Goal: Task Accomplishment & Management: Manage account settings

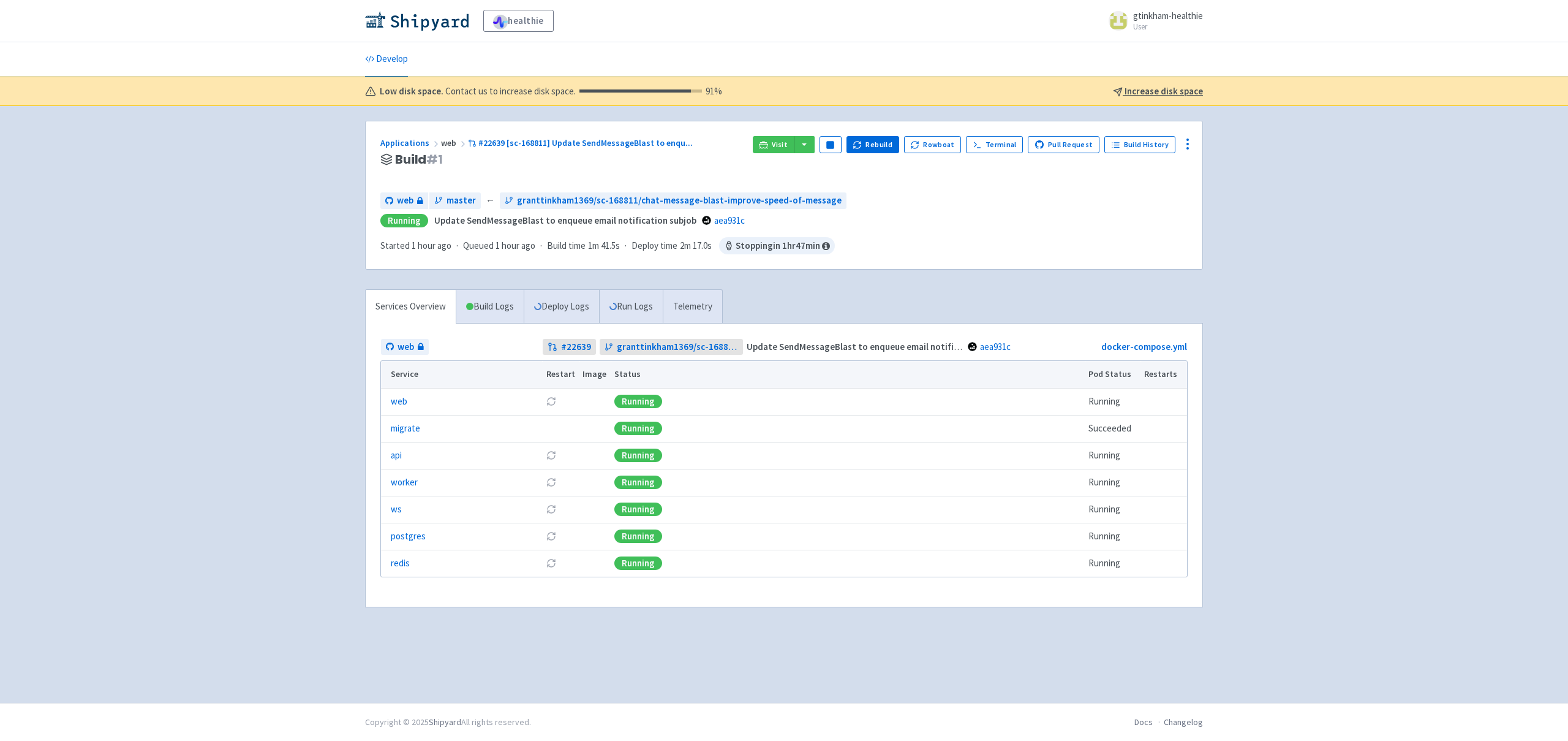
click at [473, 488] on div "worker" at bounding box center [464, 483] width 148 height 14
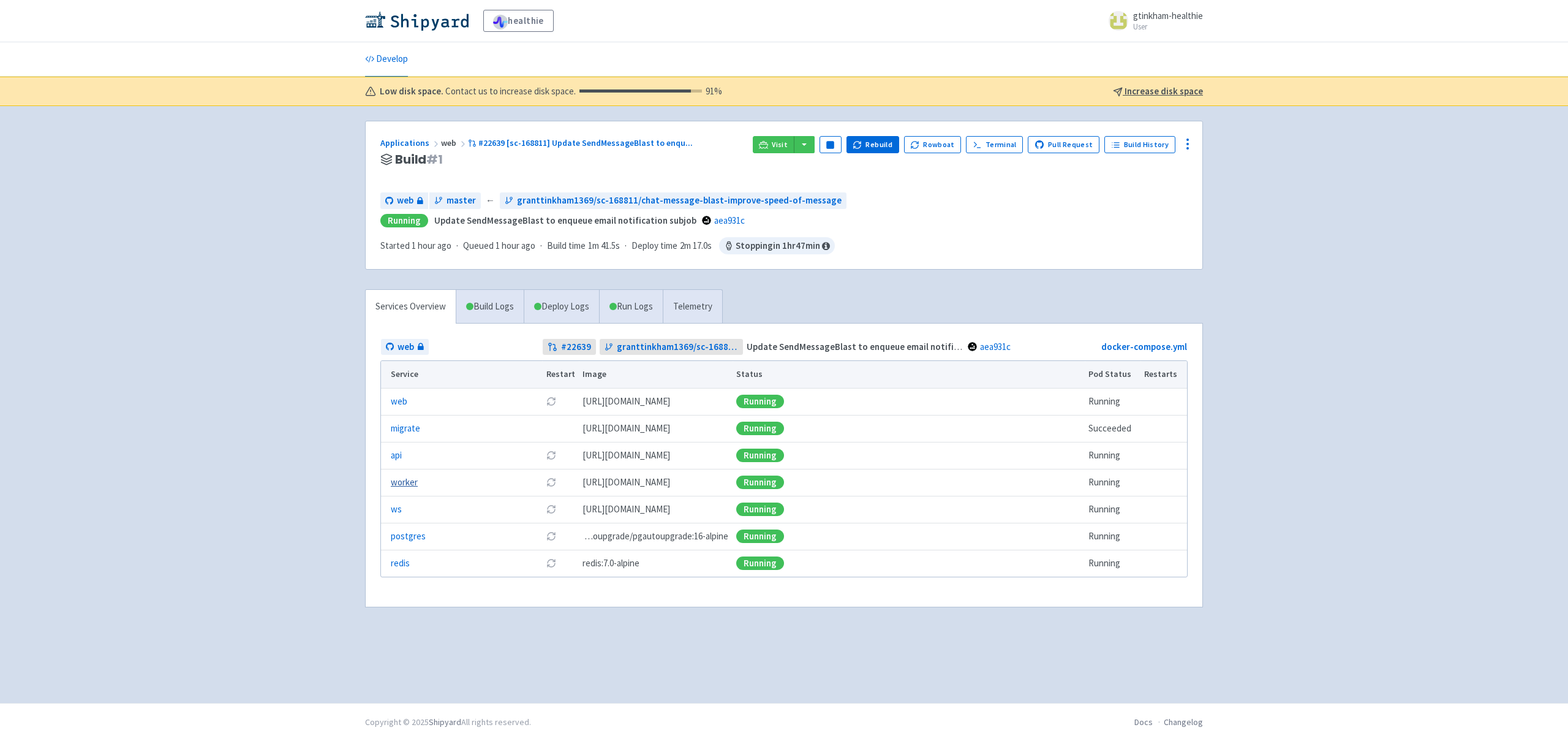
click at [397, 484] on link "worker" at bounding box center [404, 483] width 27 height 14
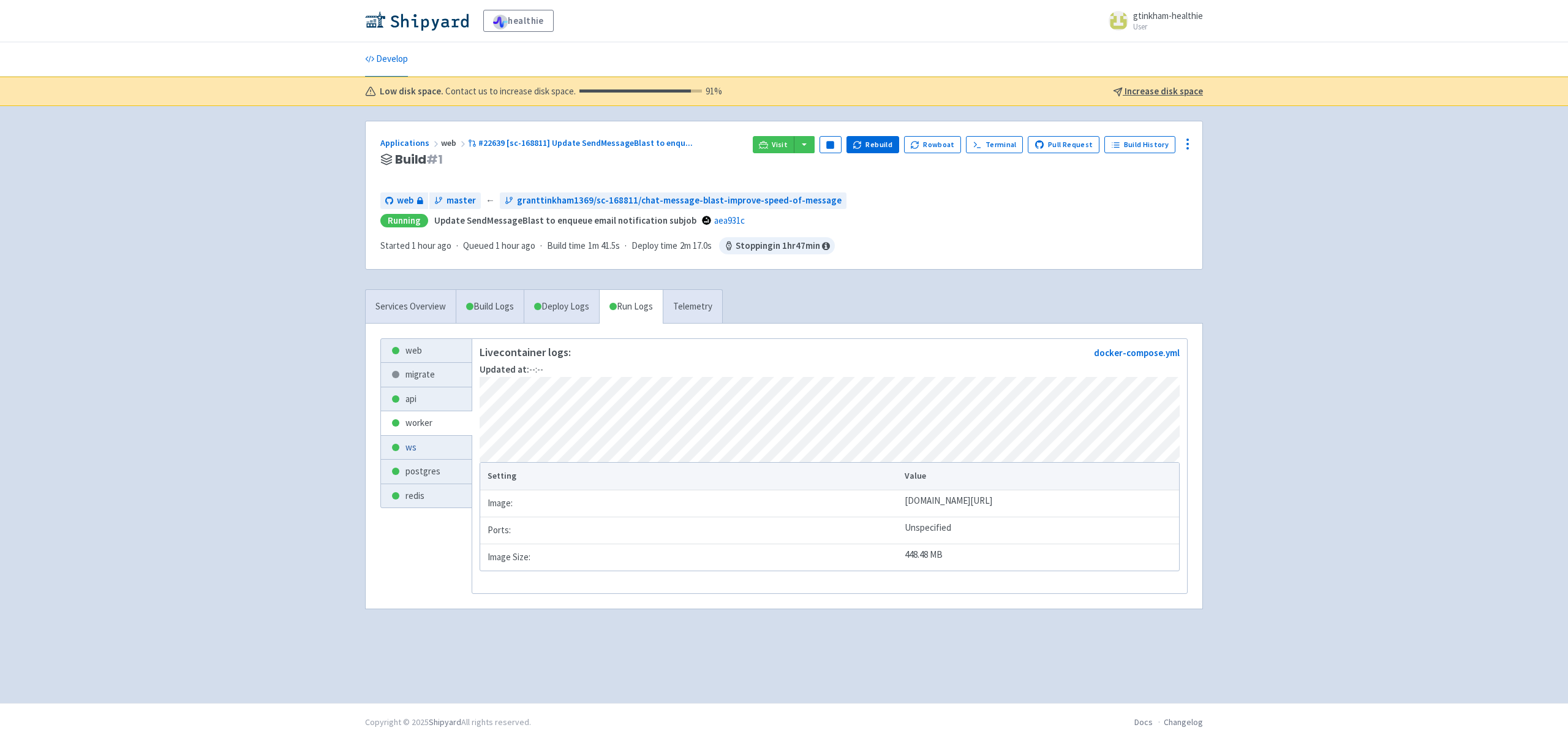
click at [436, 452] on link "ws" at bounding box center [426, 448] width 91 height 23
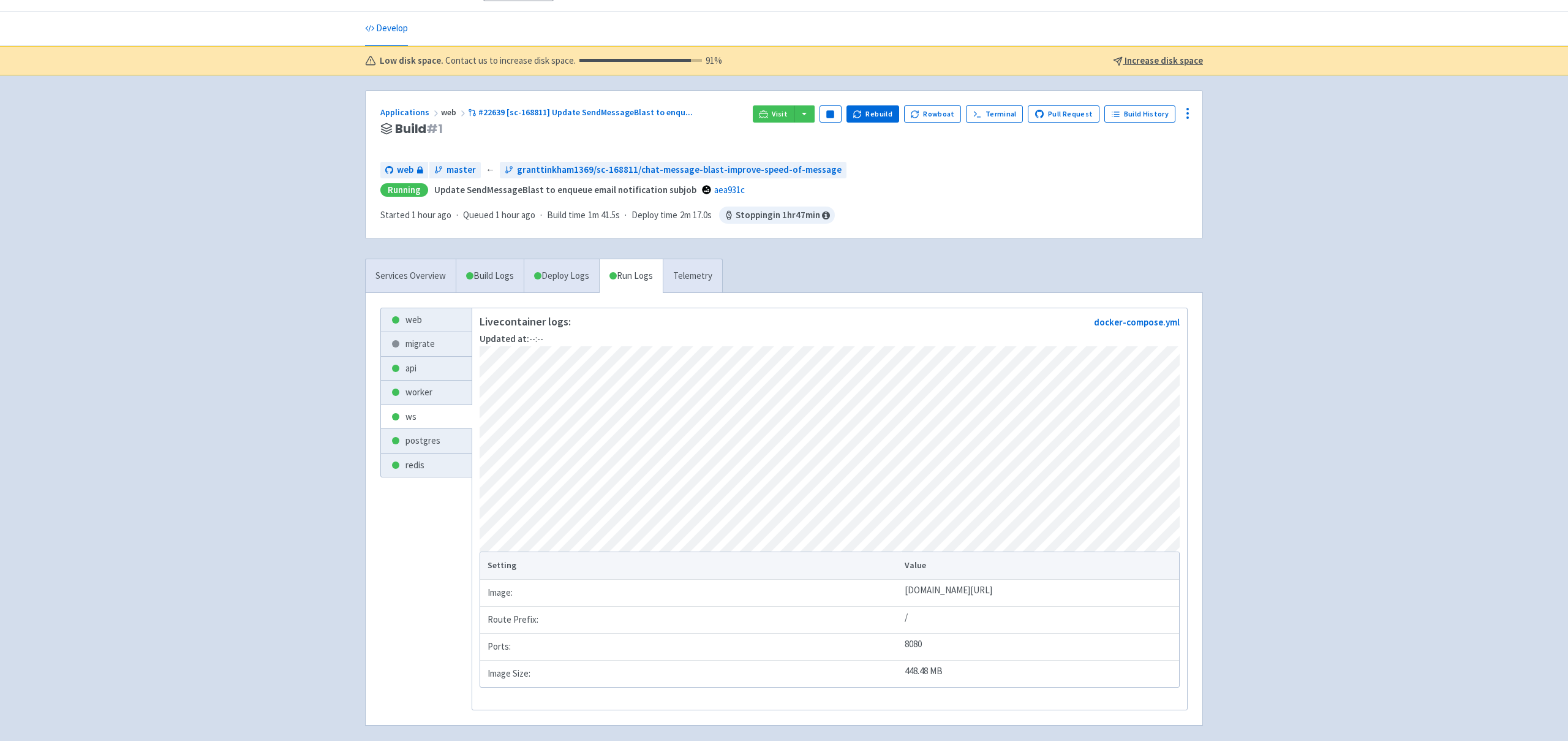
scroll to position [17, 0]
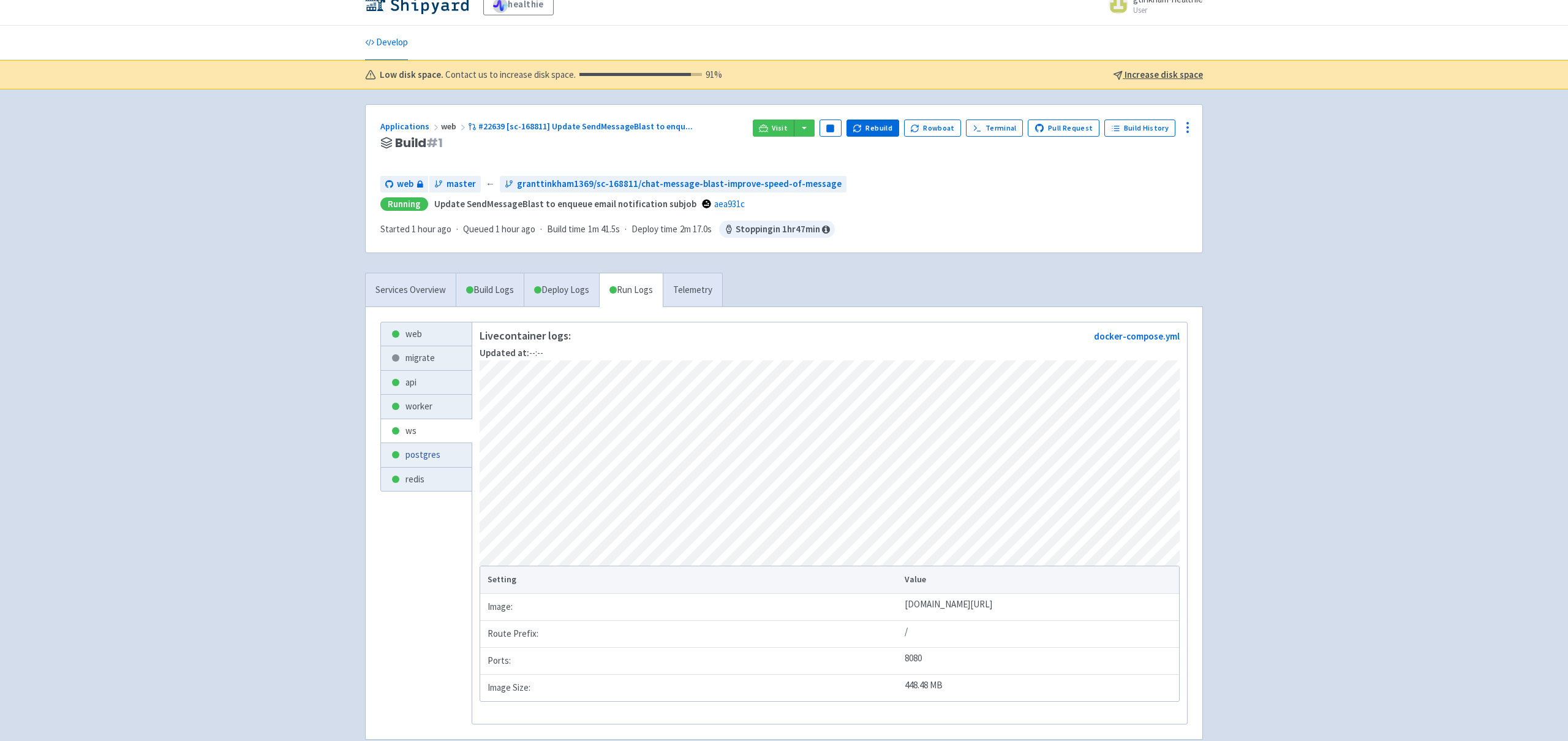
click at [437, 458] on link "postgres" at bounding box center [426, 455] width 91 height 23
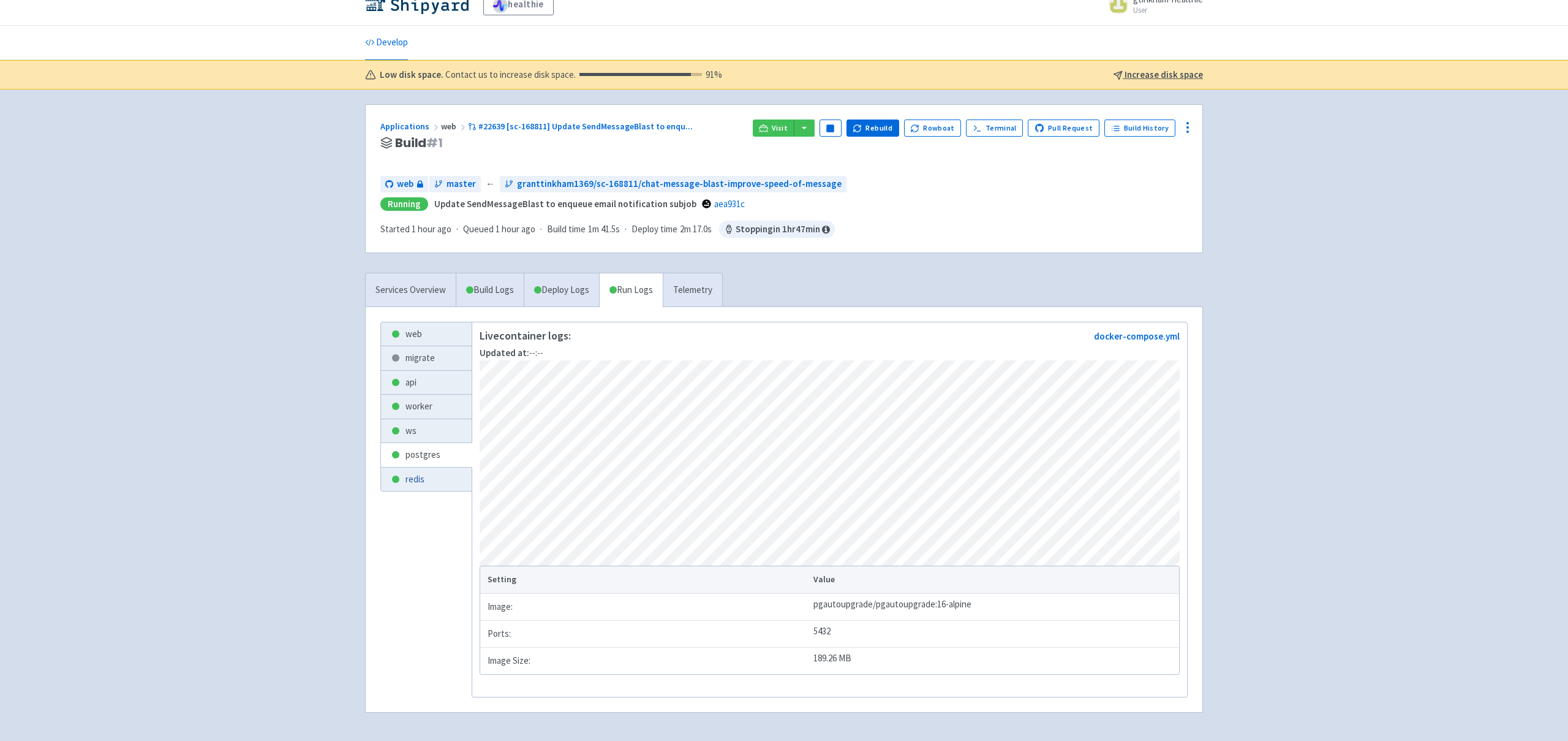
click at [427, 479] on link "redis" at bounding box center [426, 480] width 91 height 23
click at [418, 335] on link "web" at bounding box center [426, 334] width 91 height 23
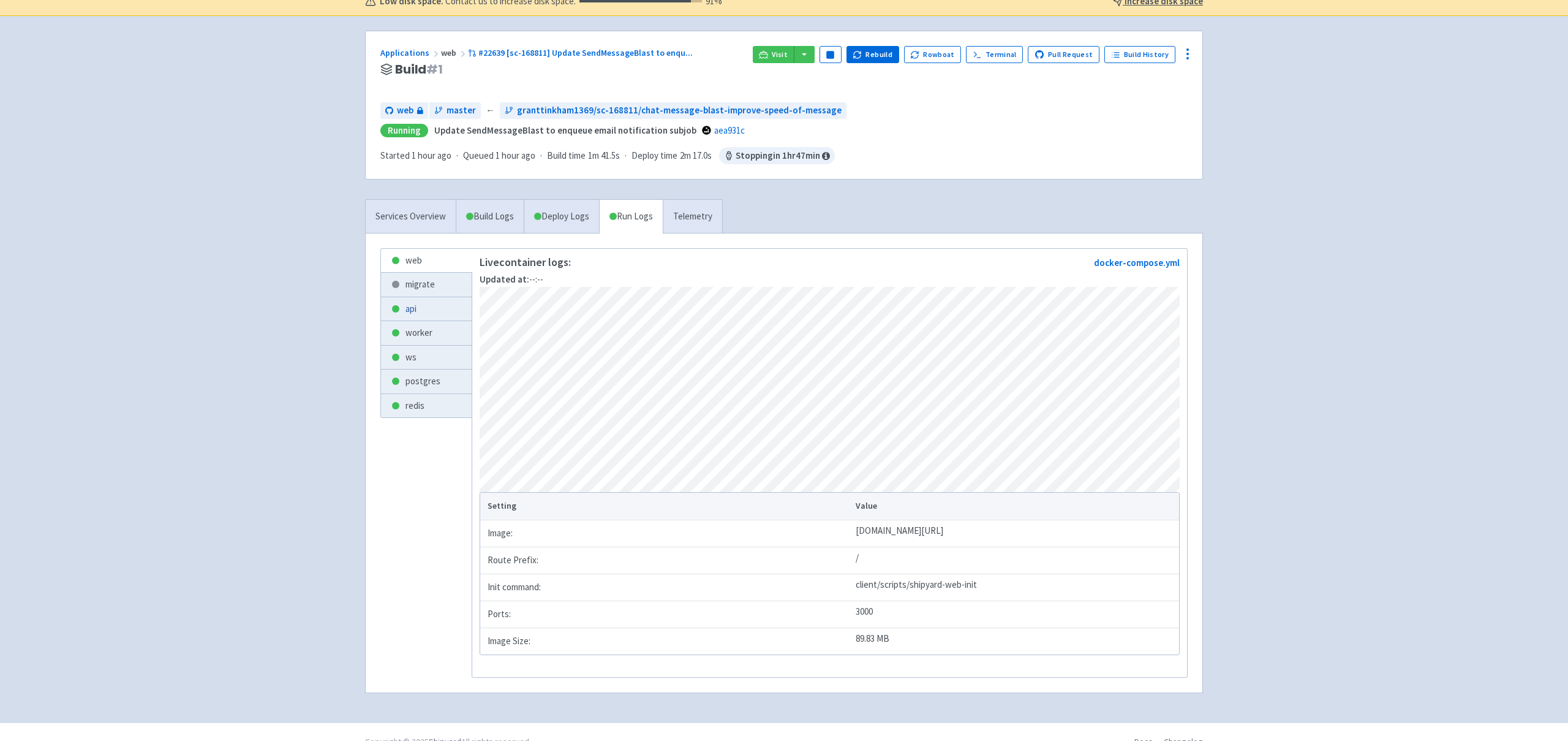
scroll to position [100, 0]
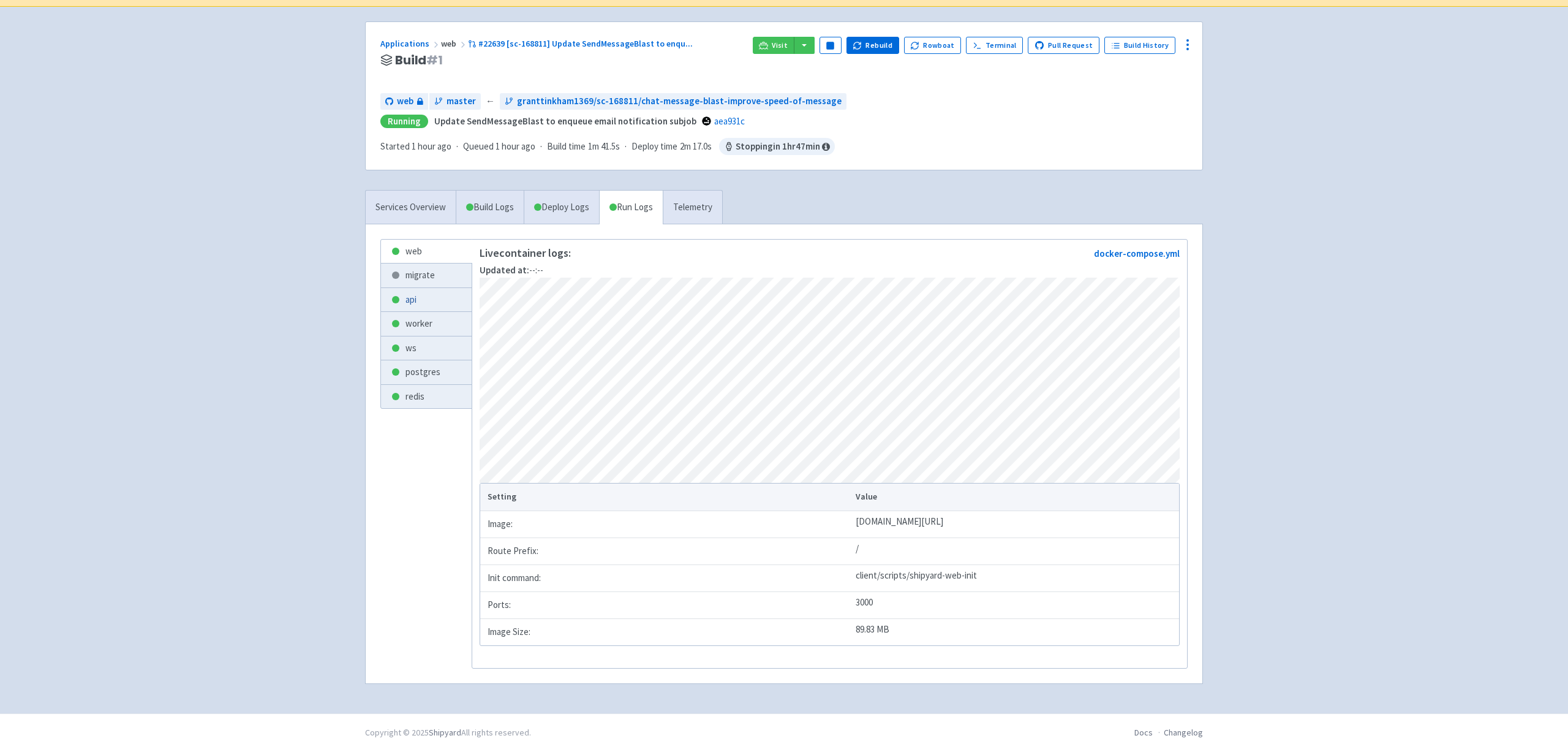
click at [411, 308] on link "api" at bounding box center [426, 300] width 91 height 23
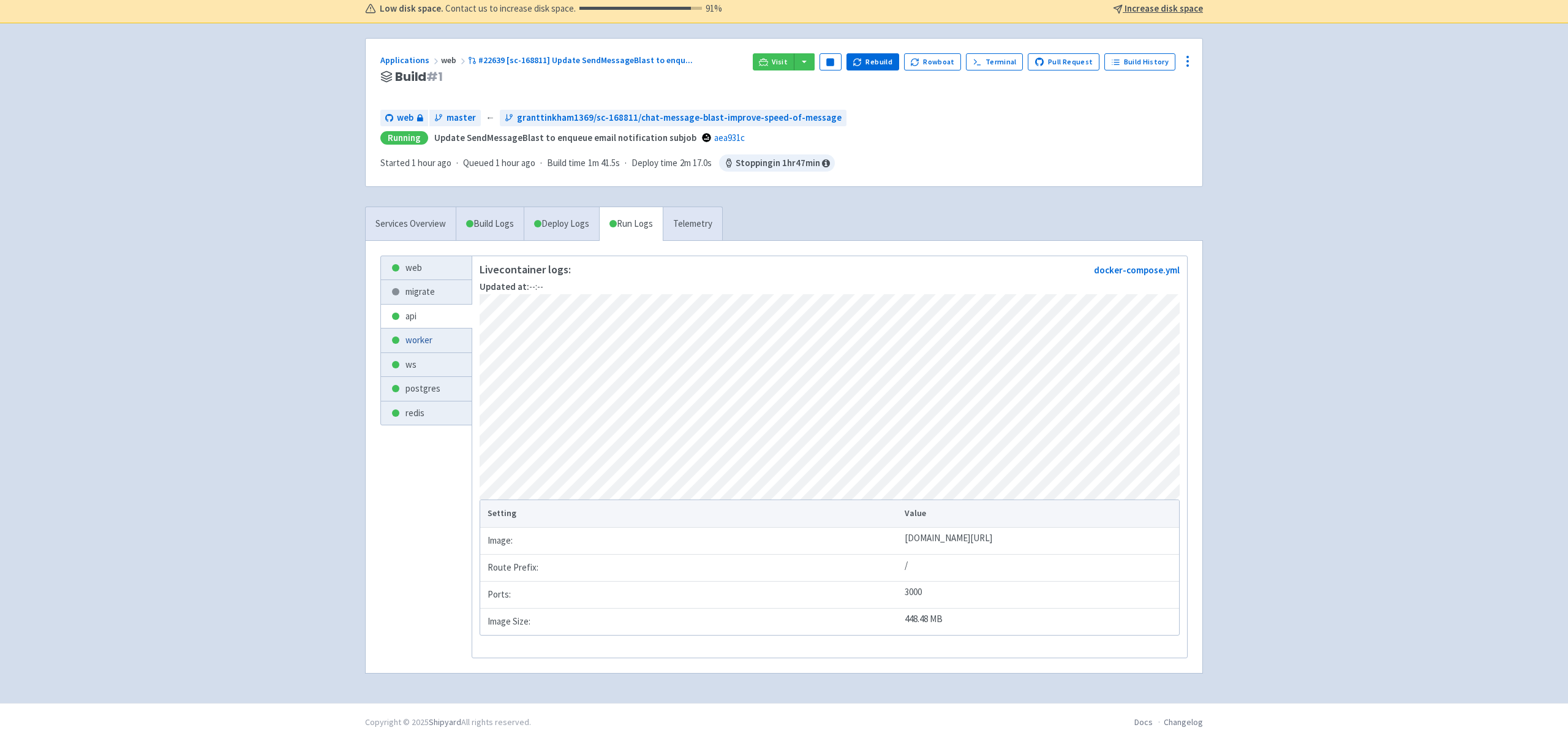
click at [421, 341] on link "worker" at bounding box center [426, 340] width 91 height 23
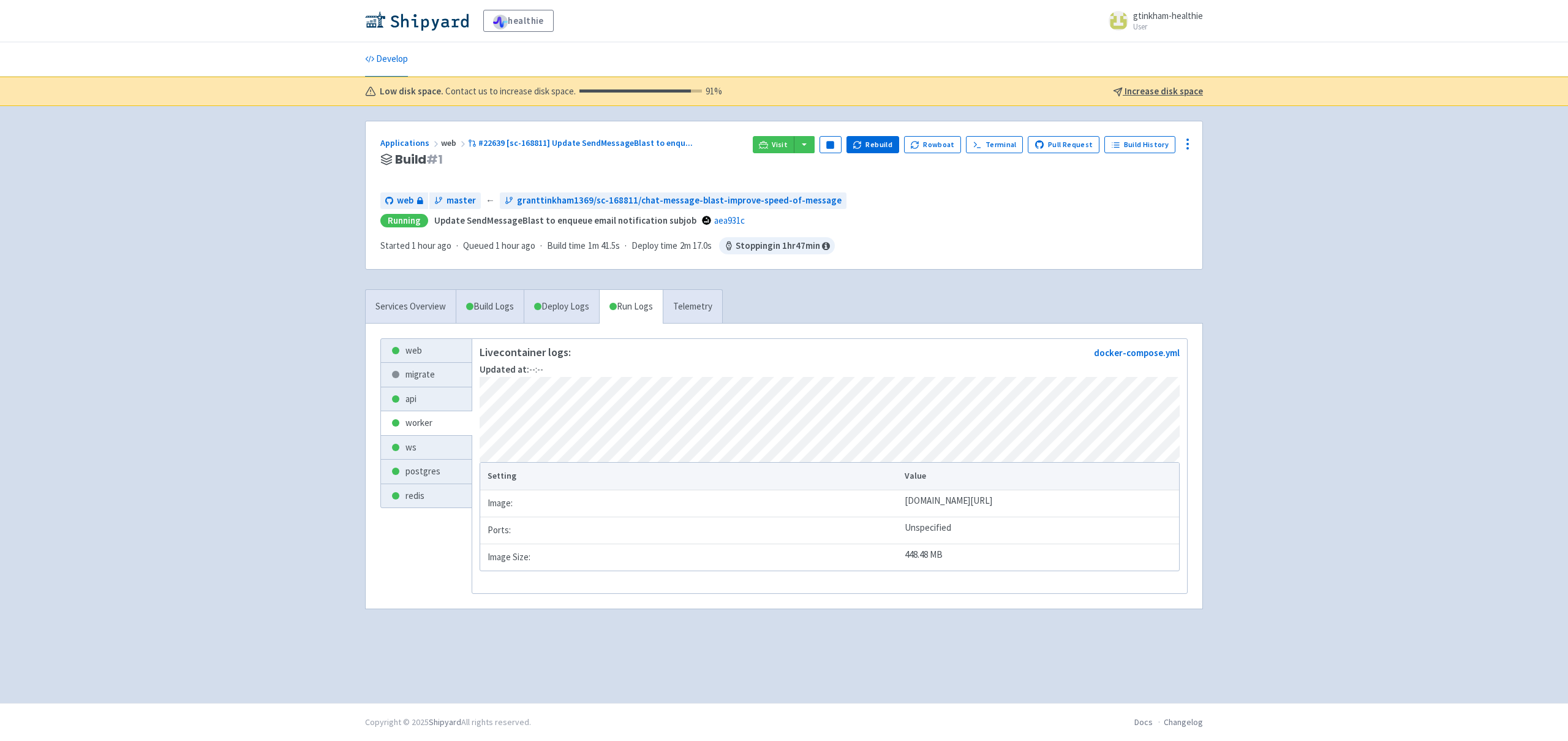
click at [902, 507] on td "ghcr.io/healthie/web-backend-depot:aea931cd573d5486048265e7b7113e0c9fe867e0" at bounding box center [1040, 503] width 278 height 27
click at [426, 455] on link "ws" at bounding box center [426, 448] width 91 height 23
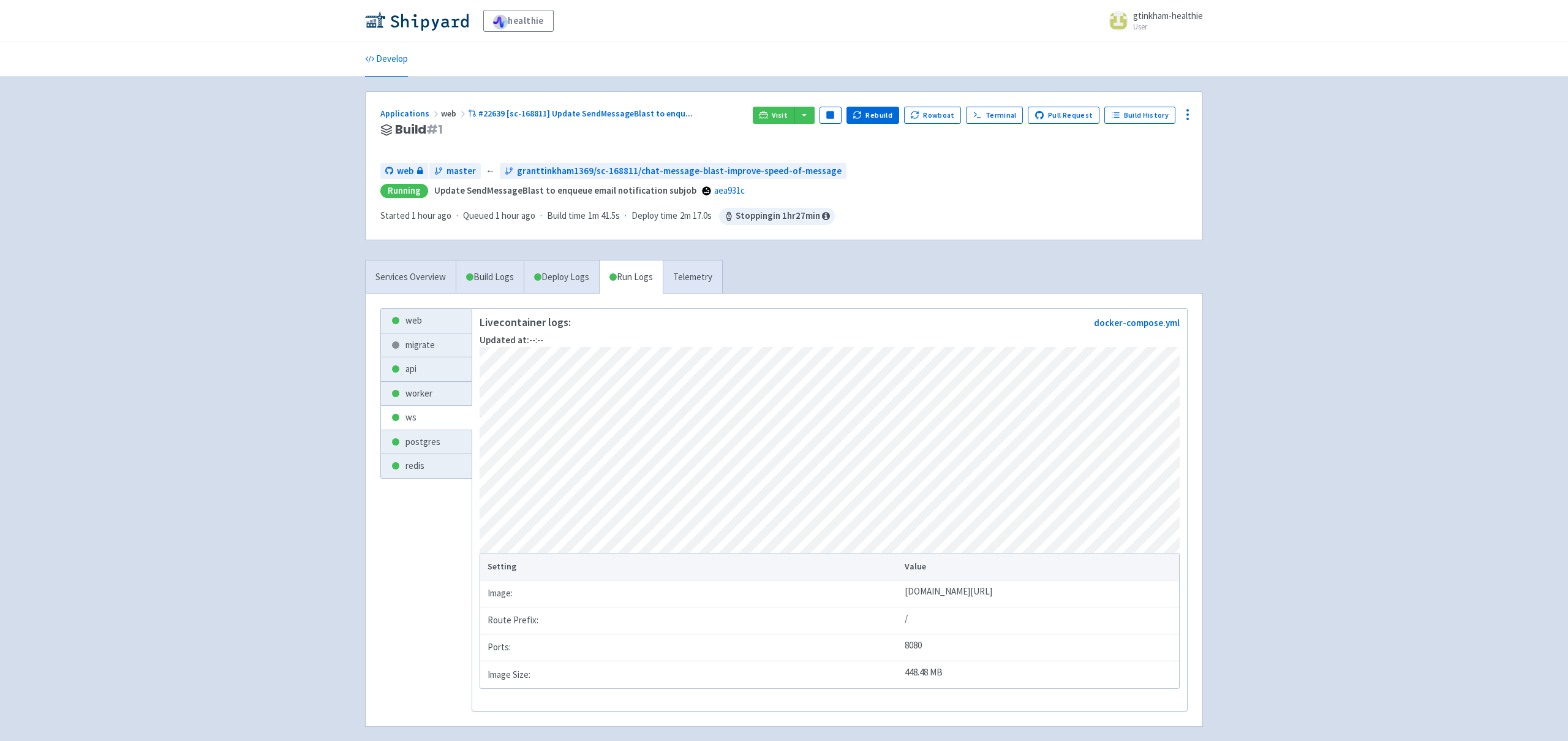
click at [1114, 18] on span at bounding box center [1119, 21] width 20 height 20
click at [1165, 48] on link "Profile" at bounding box center [1168, 53] width 70 height 19
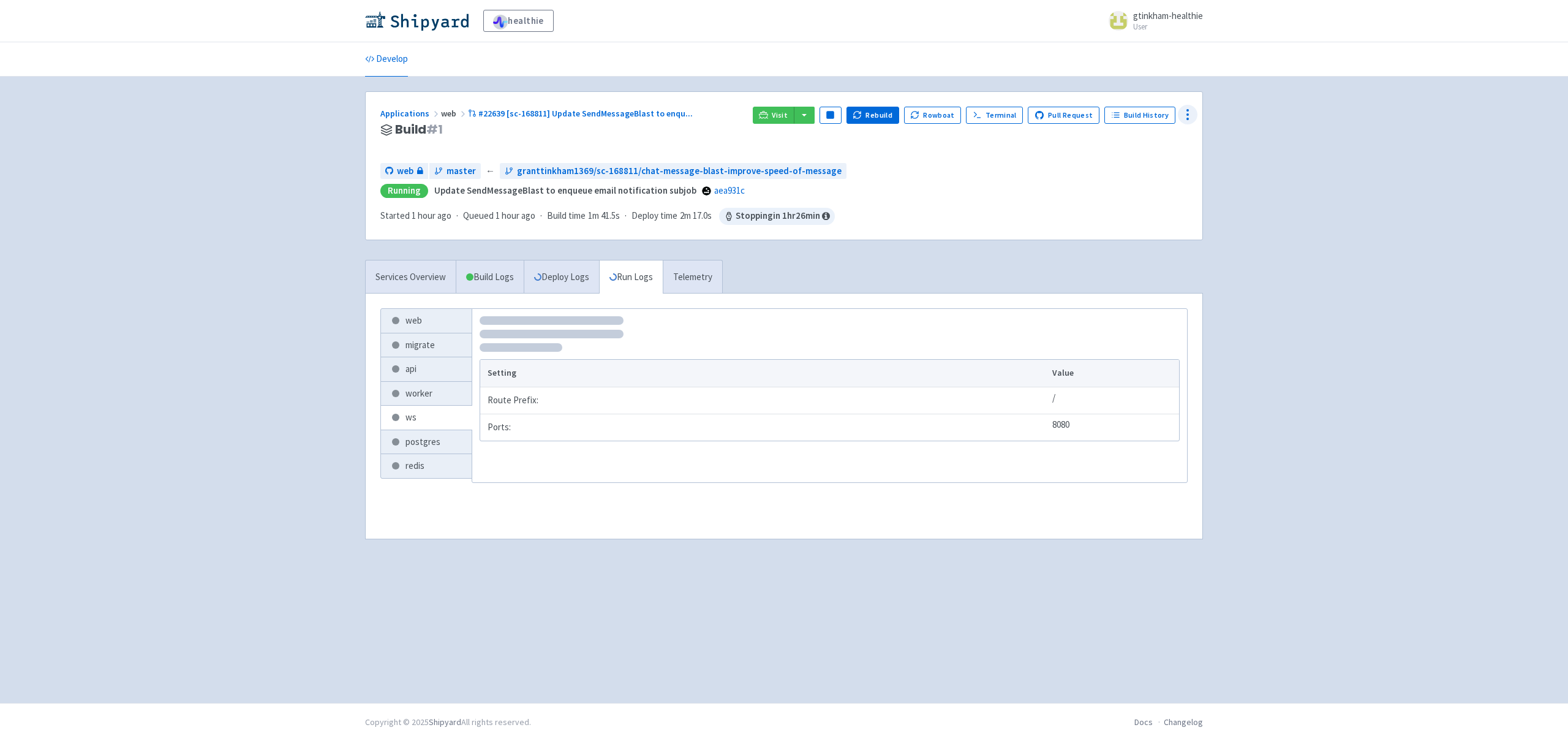
click at [1187, 116] on icon at bounding box center [1188, 114] width 15 height 15
click at [432, 20] on img at bounding box center [417, 21] width 104 height 20
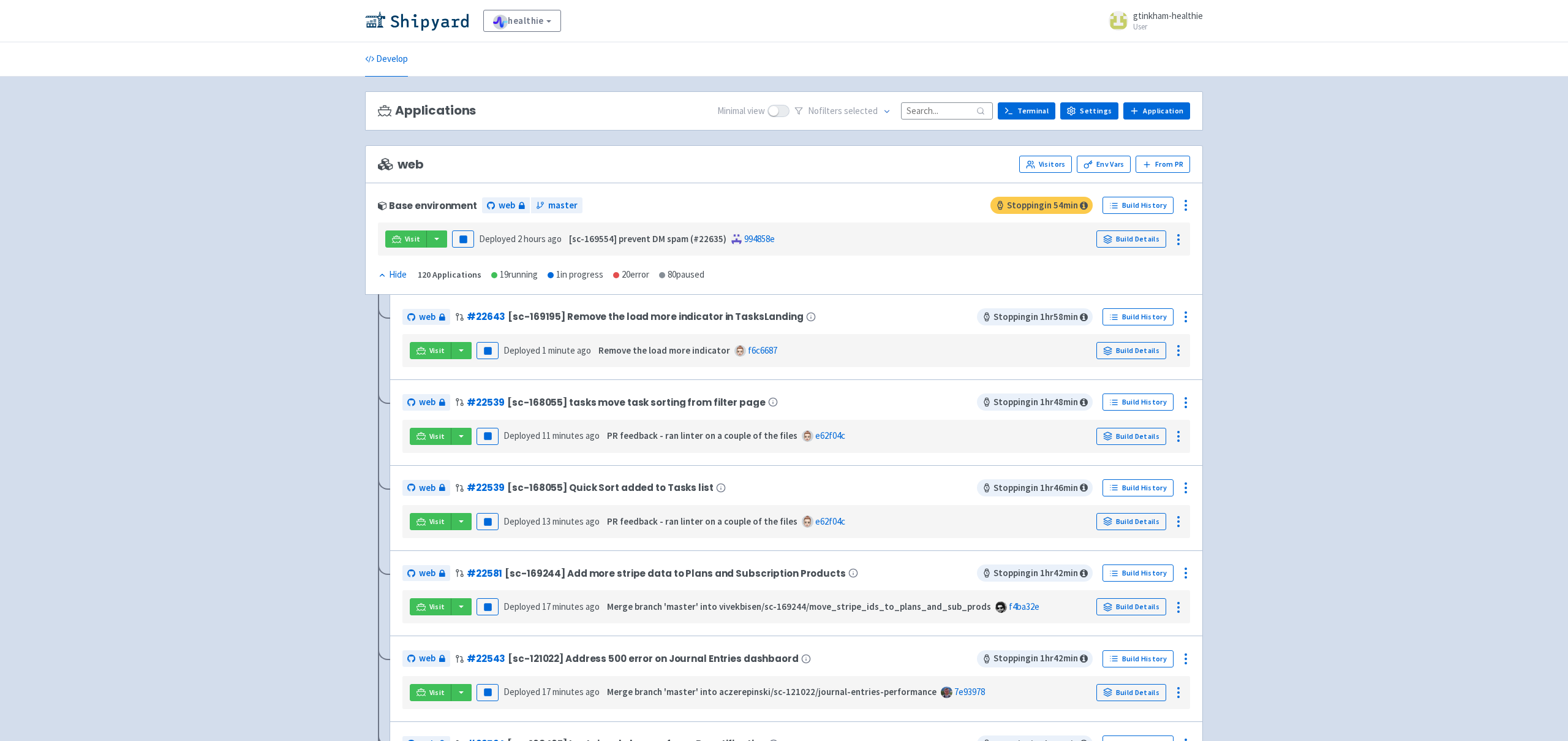
click at [1134, 23] on small "User" at bounding box center [1167, 26] width 69 height 8
click at [1145, 52] on icon at bounding box center [1147, 51] width 9 height 9
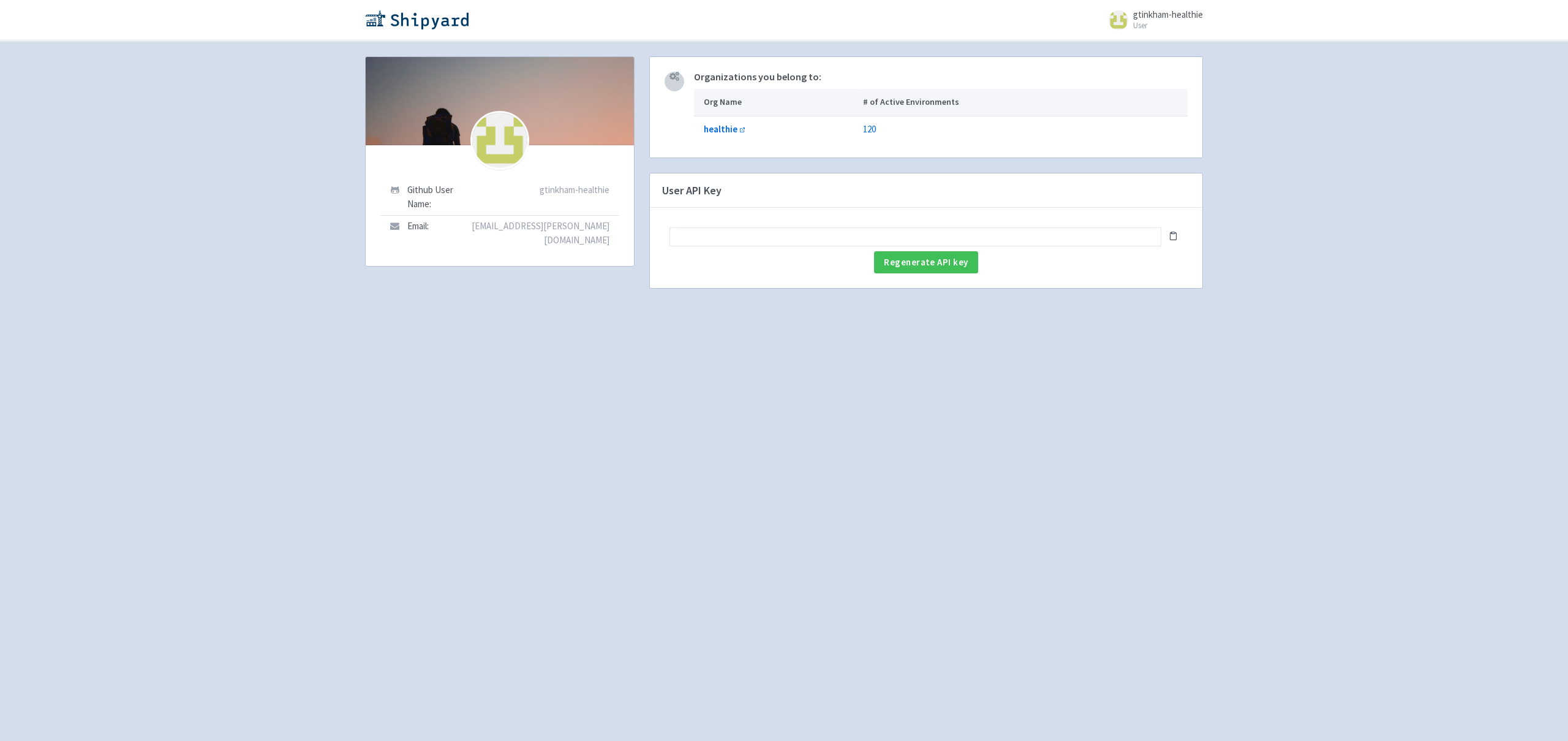
click at [759, 228] on input "text" at bounding box center [915, 237] width 492 height 19
click at [968, 257] on button "Regenerate API key" at bounding box center [926, 262] width 104 height 22
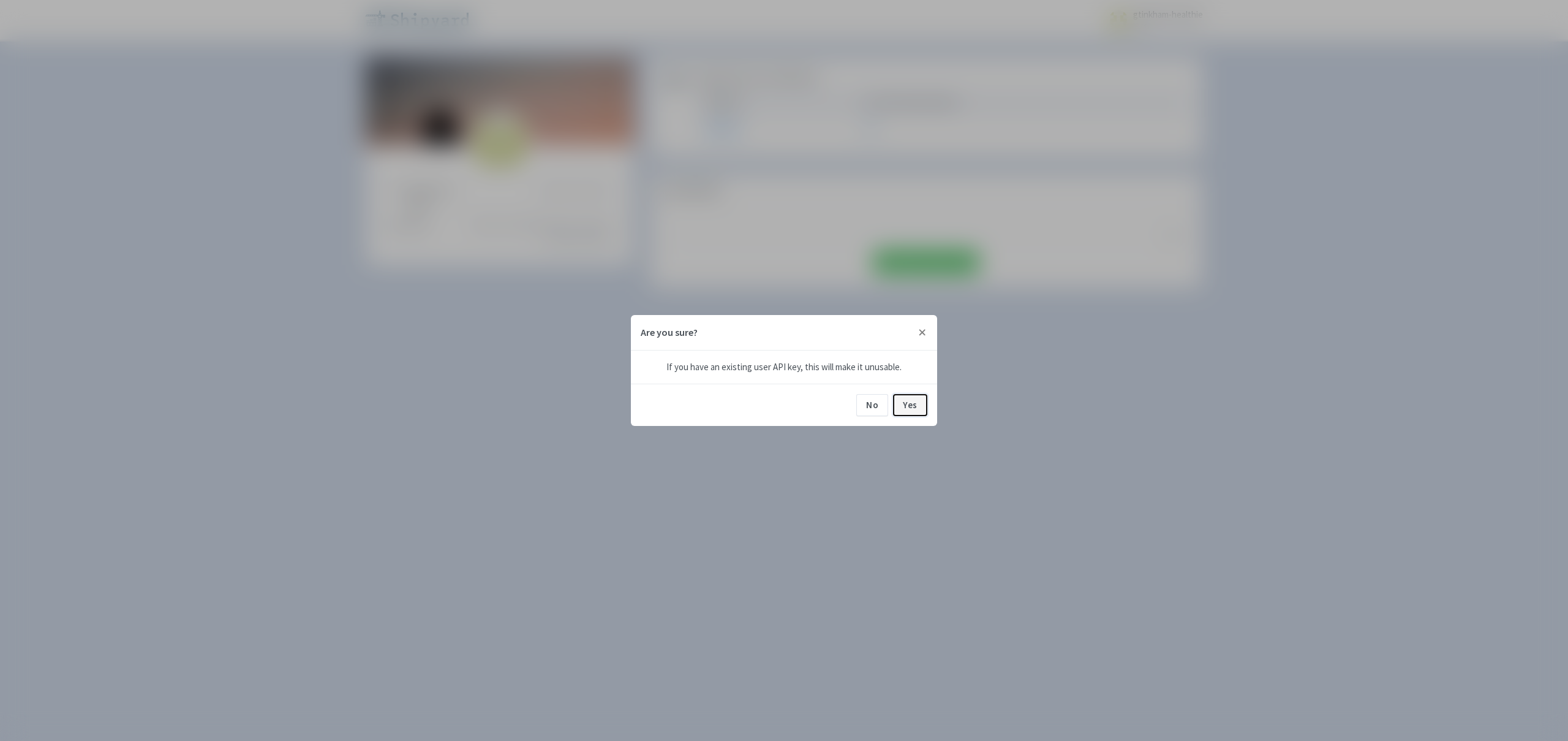
click at [907, 407] on button "Yes" at bounding box center [910, 405] width 34 height 22
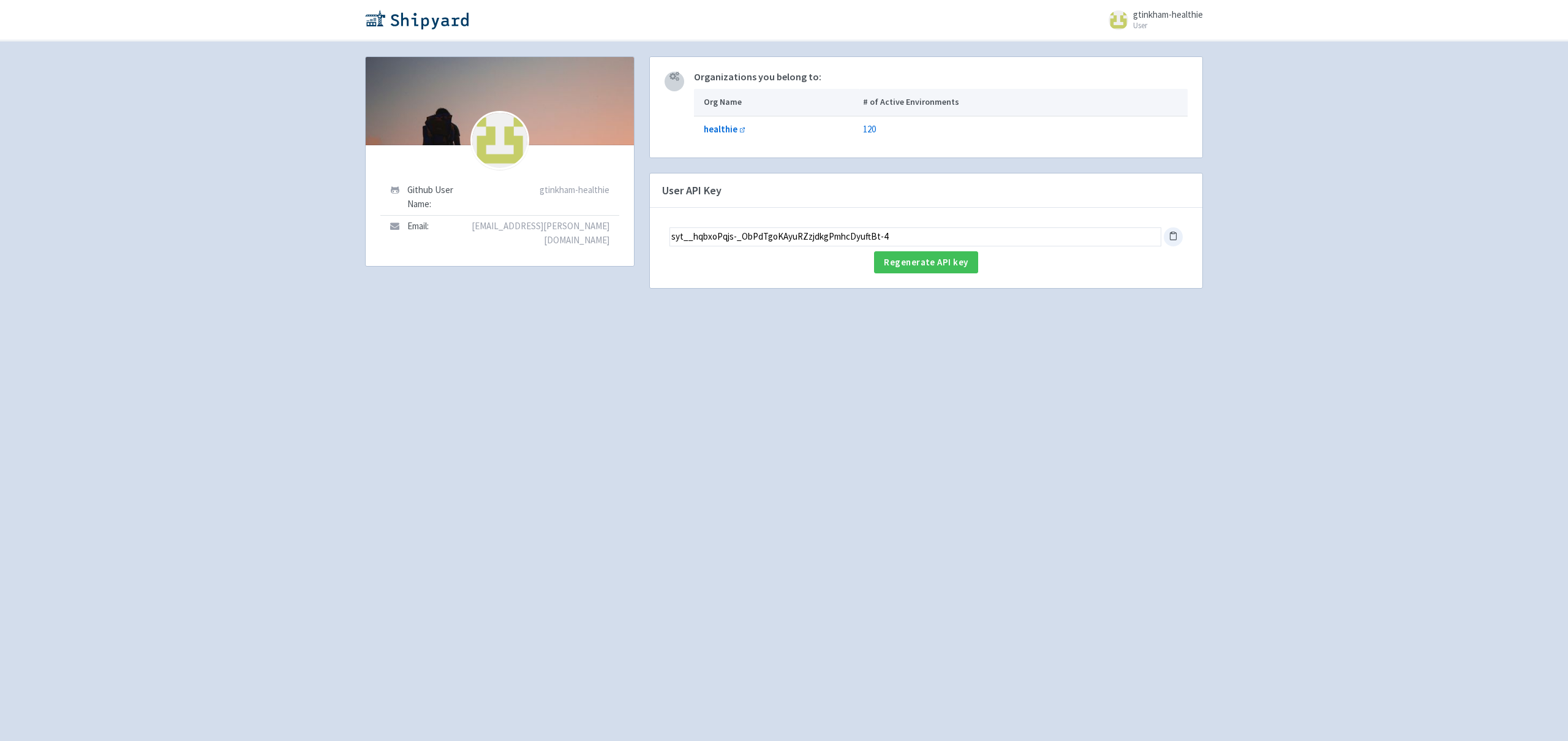
click at [1171, 241] on div at bounding box center [1173, 237] width 19 height 19
